Goal: Task Accomplishment & Management: Use online tool/utility

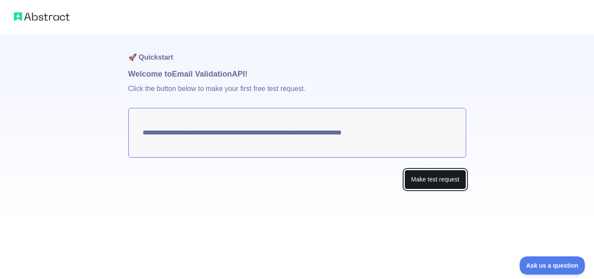
click at [425, 180] on button "Make test request" at bounding box center [435, 180] width 61 height 20
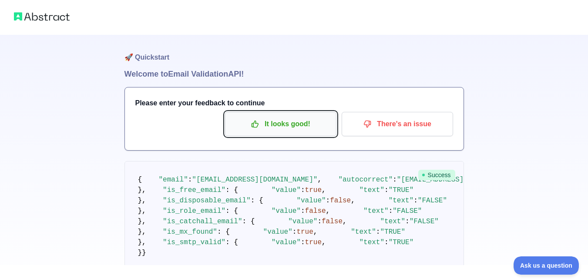
click at [303, 124] on p "It looks good!" at bounding box center [280, 124] width 98 height 15
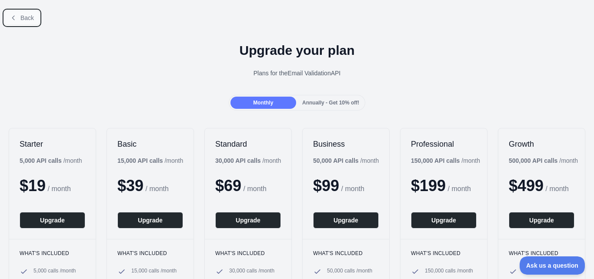
click at [19, 17] on button "Back" at bounding box center [21, 17] width 35 height 15
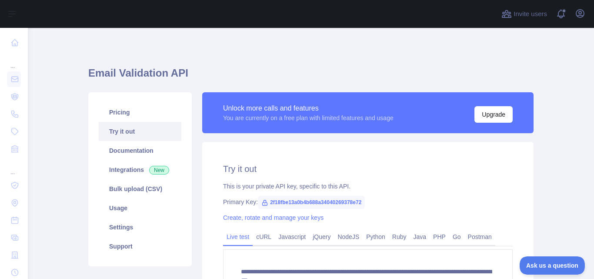
scroll to position [101, 0]
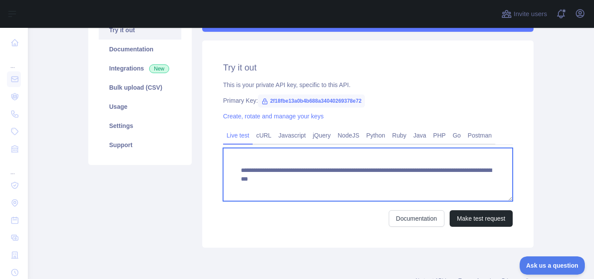
drag, startPoint x: 472, startPoint y: 179, endPoint x: 230, endPoint y: 170, distance: 242.9
click at [230, 170] on textarea "**********" at bounding box center [368, 174] width 290 height 53
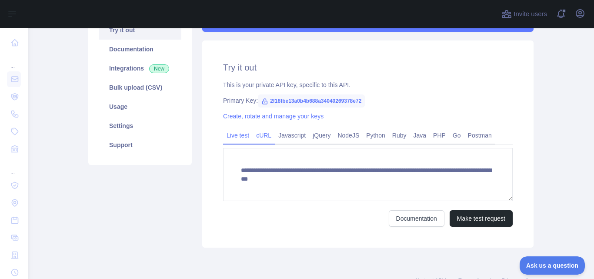
click at [257, 135] on link "cURL" at bounding box center [264, 135] width 22 height 14
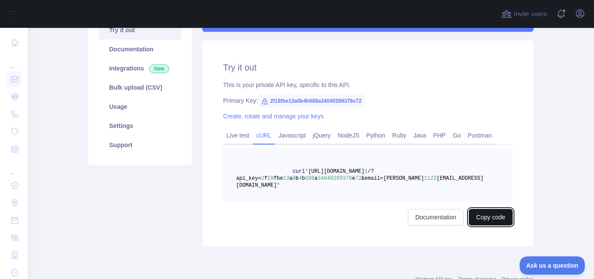
click at [492, 212] on button "Copy code" at bounding box center [491, 217] width 44 height 17
